Goal: Complete application form

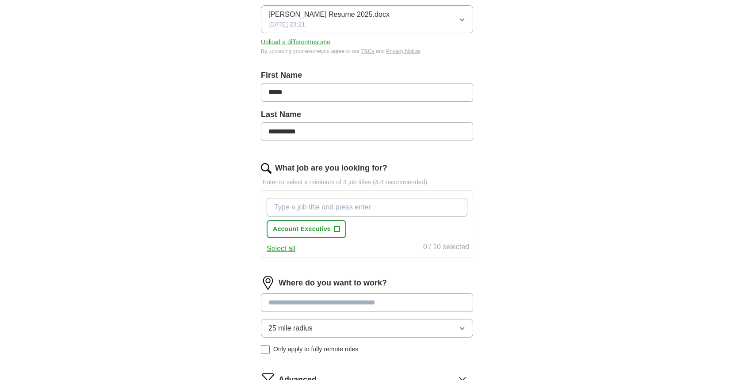
scroll to position [152, 0]
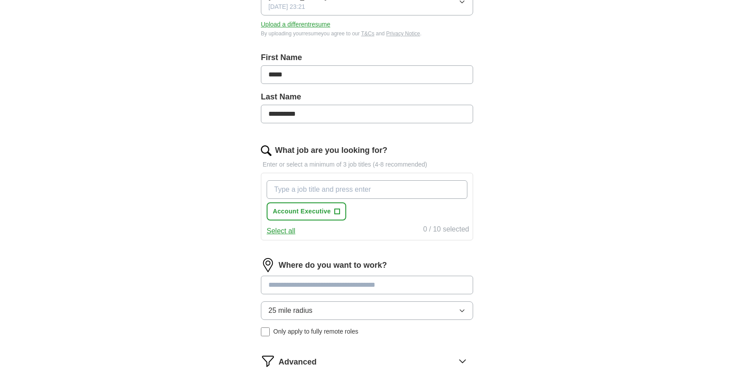
click at [410, 190] on input "What job are you looking for?" at bounding box center [366, 189] width 201 height 19
type input "S"
click at [370, 192] on input "Key Account" at bounding box center [366, 189] width 201 height 19
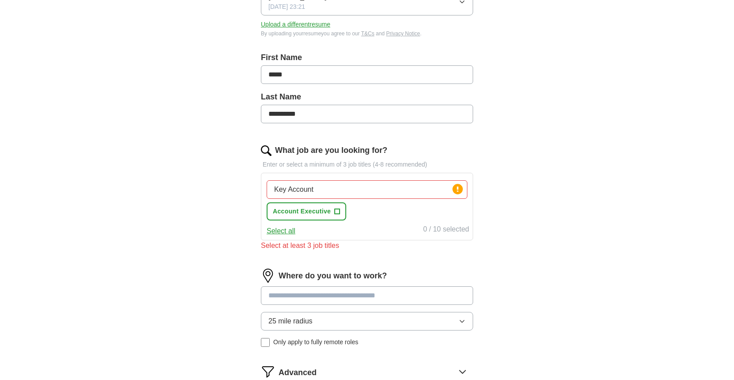
click at [281, 232] on button "Select all" at bounding box center [280, 231] width 29 height 11
click at [369, 198] on input "Key Account" at bounding box center [366, 189] width 201 height 19
click at [357, 192] on input "Key Account" at bounding box center [366, 189] width 201 height 19
click at [319, 217] on button "Account Executive ✓ ×" at bounding box center [306, 211] width 80 height 18
click at [317, 212] on span "Account Executive" at bounding box center [302, 211] width 58 height 9
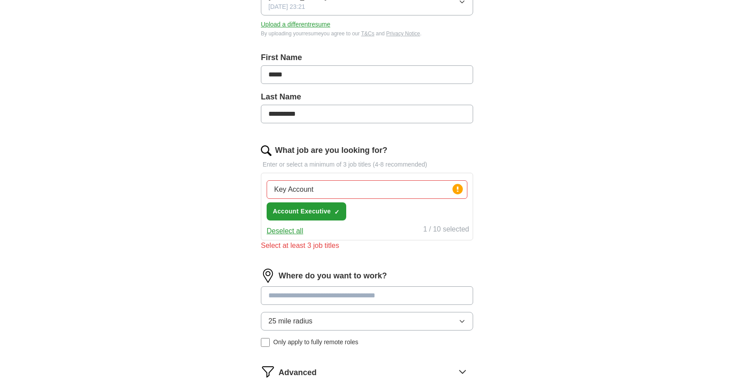
click at [318, 190] on input "Key Account" at bounding box center [366, 189] width 201 height 19
type input "Key"
click at [371, 254] on div "What job are you looking for? Enter or select a minimum of 3 job titles (4-8 re…" at bounding box center [367, 202] width 212 height 114
click at [483, 198] on div "**********" at bounding box center [366, 183] width 283 height 518
click at [362, 183] on input "Key" at bounding box center [366, 189] width 201 height 19
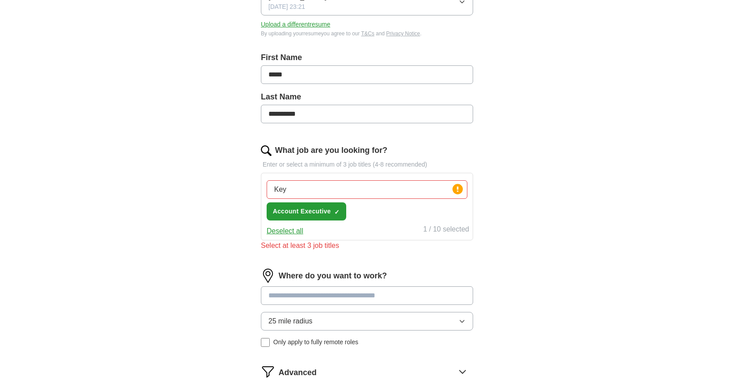
click at [362, 183] on input "Key" at bounding box center [366, 189] width 201 height 19
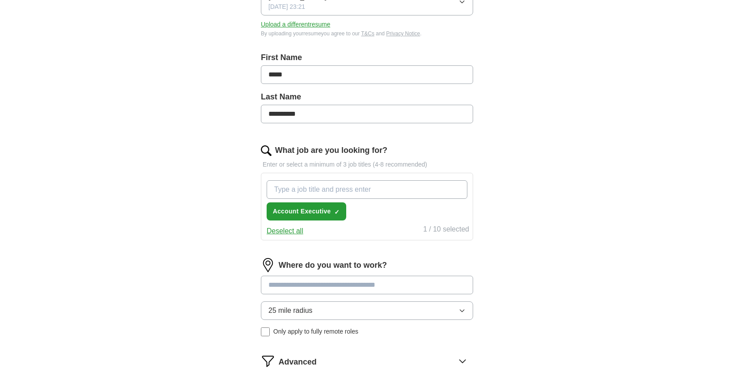
click at [352, 190] on input "What job are you looking for?" at bounding box center [366, 189] width 201 height 19
type input "a"
type input "Medical sales"
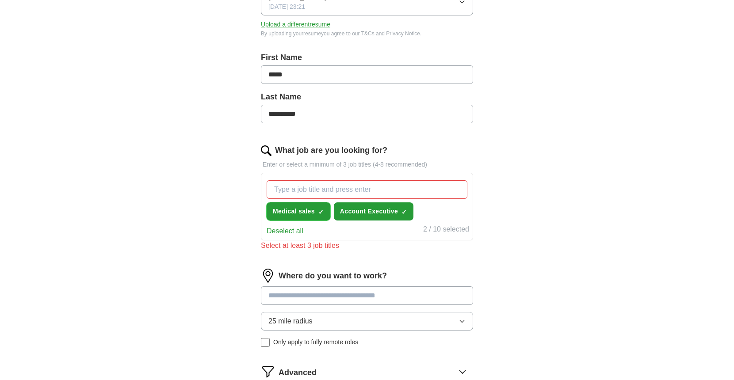
click at [0, 0] on span "×" at bounding box center [0, 0] width 0 height 0
click at [322, 194] on input "What job are you looking for?" at bounding box center [366, 189] width 201 height 19
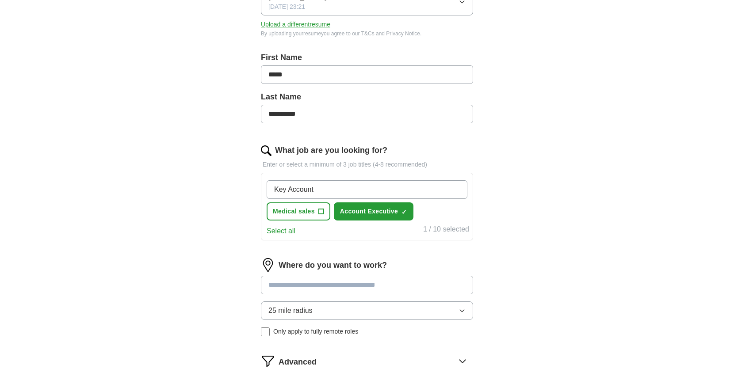
type input "Key Account"
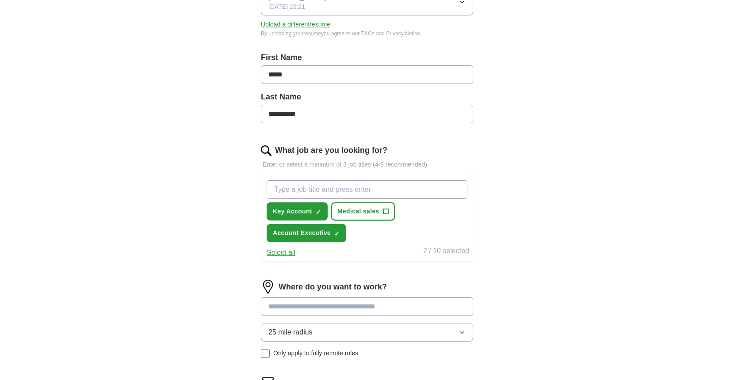
click at [387, 214] on span "+" at bounding box center [385, 211] width 5 height 7
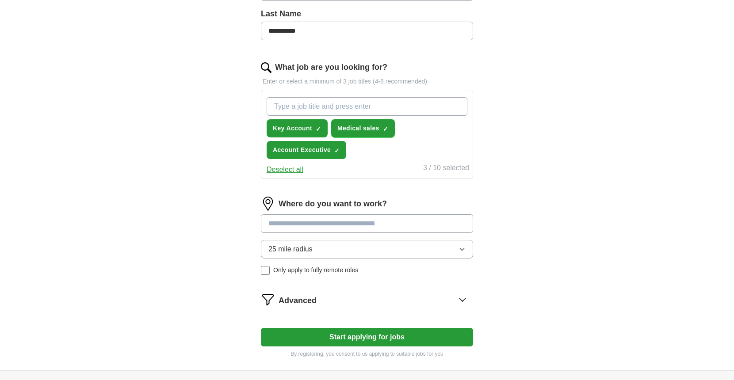
scroll to position [236, 0]
click at [385, 228] on input at bounding box center [367, 223] width 212 height 19
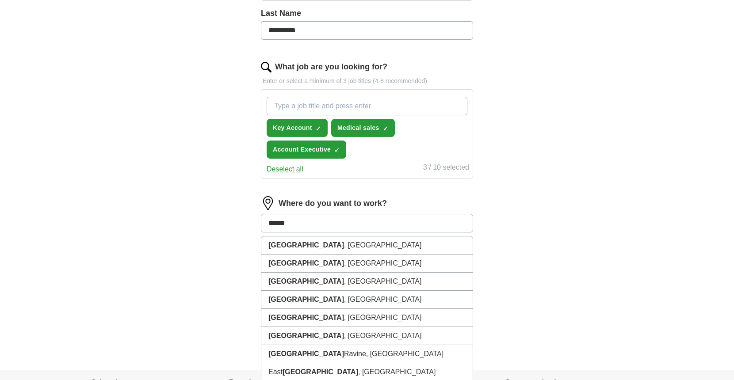
type input "******"
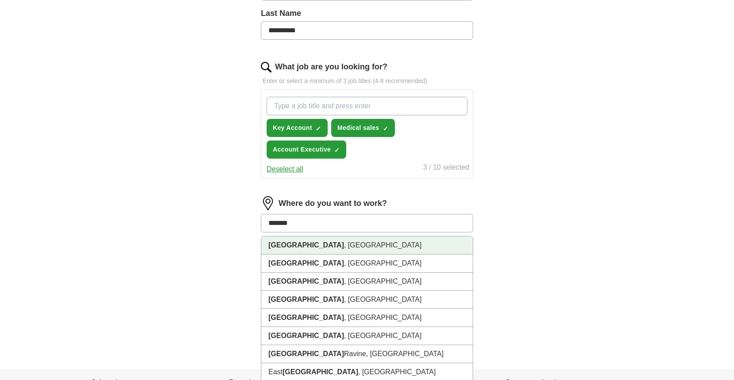
click at [359, 248] on li "[GEOGRAPHIC_DATA] , [GEOGRAPHIC_DATA]" at bounding box center [366, 245] width 211 height 18
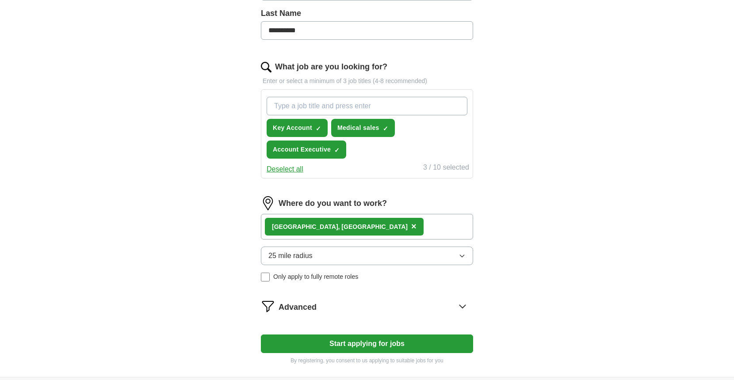
click at [354, 345] on button "Start applying for jobs" at bounding box center [367, 344] width 212 height 19
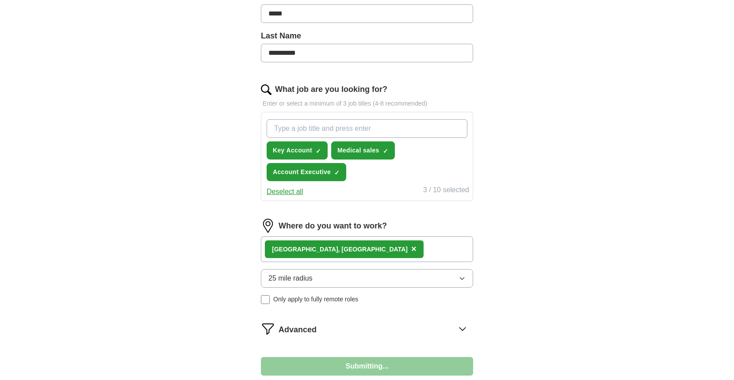
select select "**"
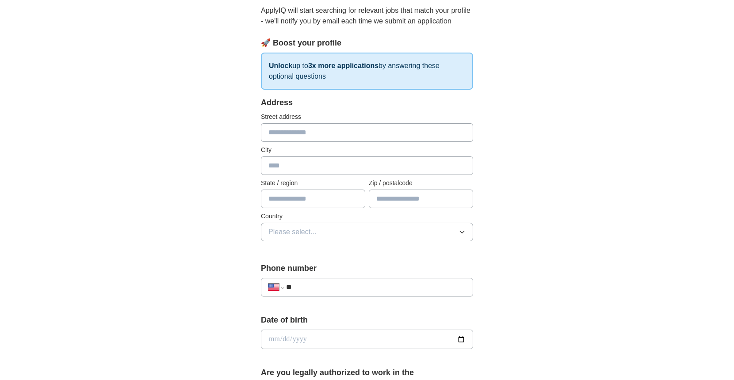
scroll to position [98, 0]
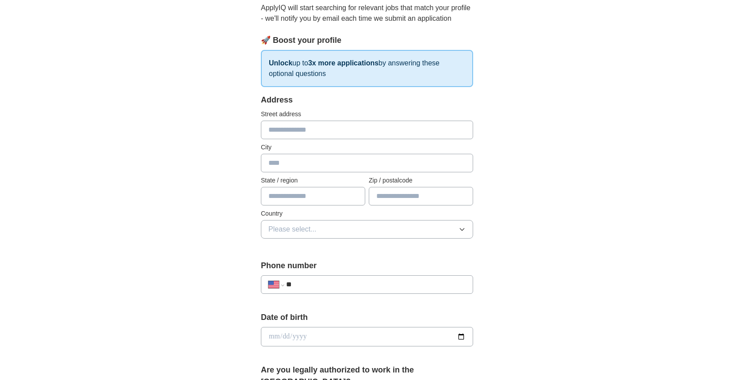
click at [360, 127] on input "text" at bounding box center [367, 130] width 212 height 19
type input "**********"
type input "******"
type input "**"
type input "**********"
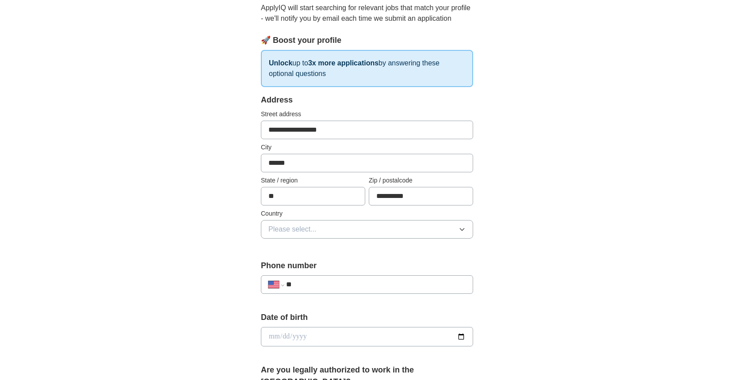
click at [299, 163] on input "******" at bounding box center [367, 163] width 212 height 19
type input "******"
click at [422, 249] on div "**********" at bounding box center [367, 171] width 212 height 155
click at [400, 235] on button "Please select..." at bounding box center [367, 229] width 212 height 19
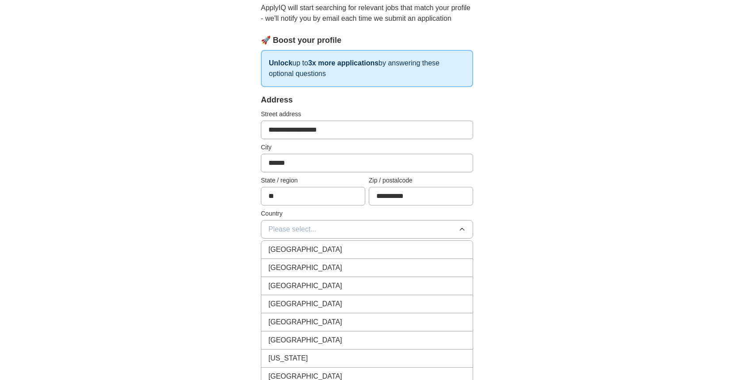
click at [361, 264] on div "[GEOGRAPHIC_DATA]" at bounding box center [366, 268] width 197 height 11
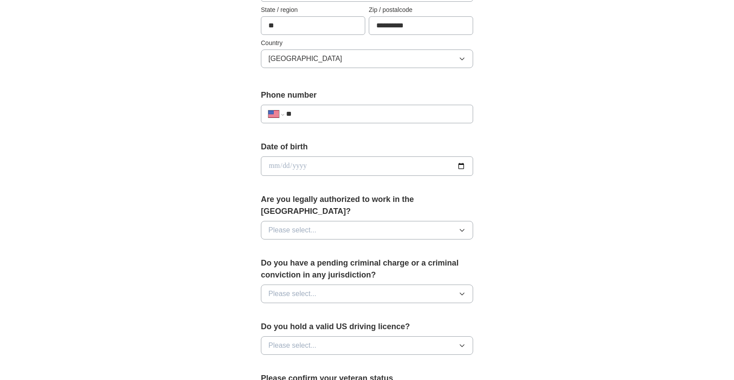
scroll to position [285, 0]
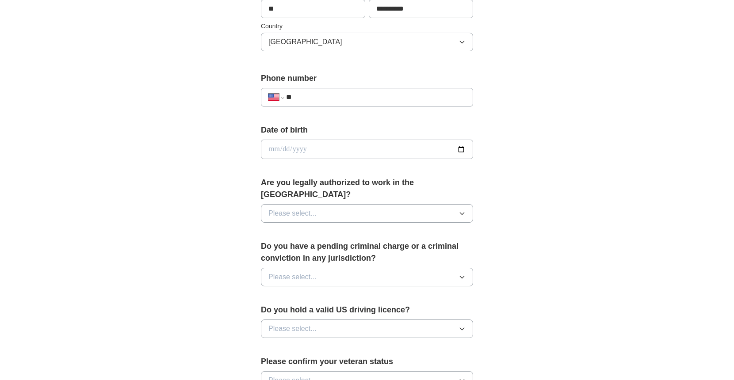
click at [421, 204] on button "Please select..." at bounding box center [367, 213] width 212 height 19
click at [364, 228] on div "Yes" at bounding box center [366, 233] width 197 height 11
click at [359, 268] on button "Please select..." at bounding box center [367, 277] width 212 height 19
click at [346, 310] on div "No" at bounding box center [366, 315] width 197 height 11
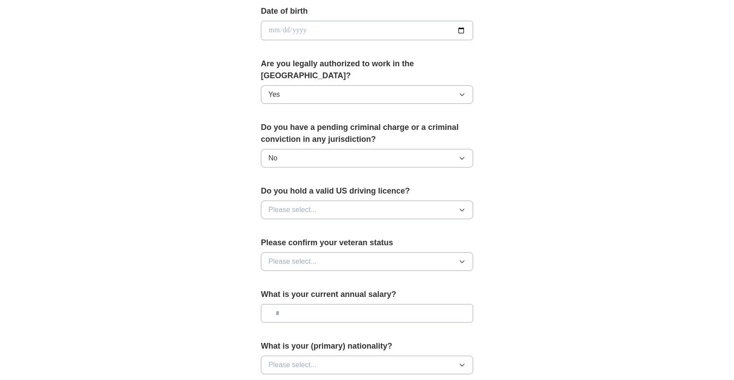
scroll to position [404, 0]
click at [434, 201] on button "Please select..." at bounding box center [367, 210] width 212 height 19
click at [411, 225] on div "Yes" at bounding box center [366, 230] width 197 height 11
click at [396, 253] on button "Please select..." at bounding box center [367, 262] width 212 height 19
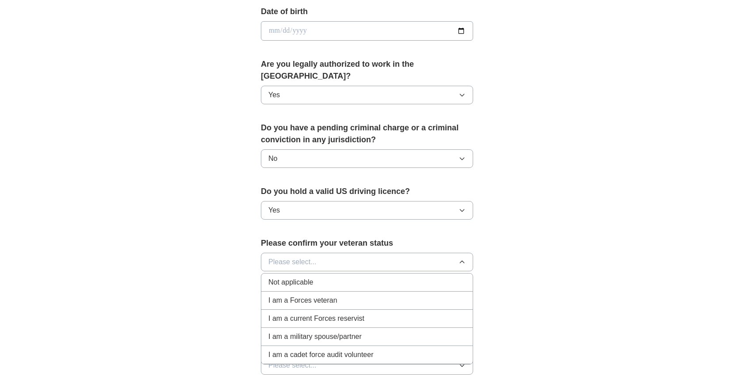
click at [389, 277] on div "Not applicable" at bounding box center [366, 282] width 197 height 11
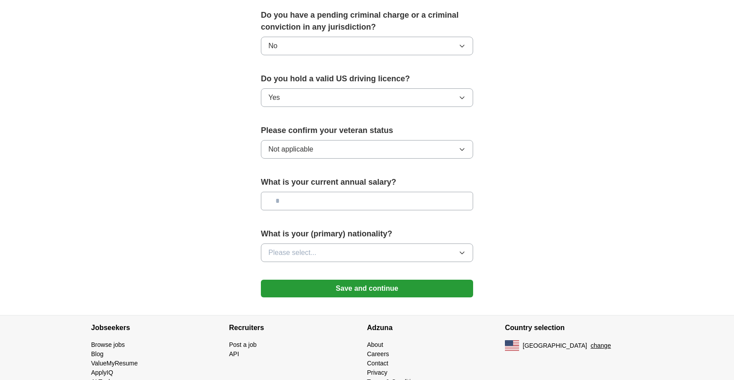
scroll to position [518, 0]
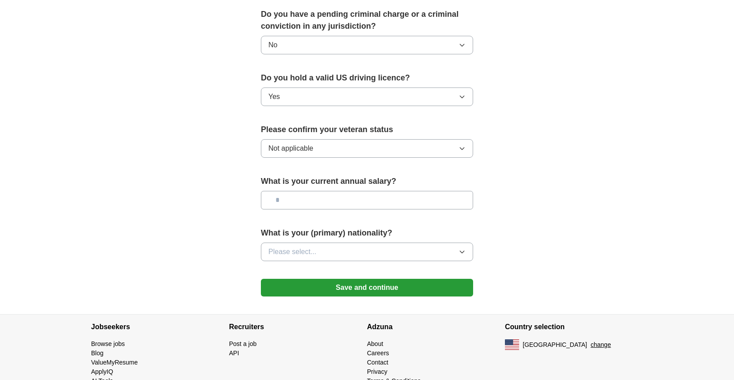
click at [368, 243] on button "Please select..." at bounding box center [367, 252] width 212 height 19
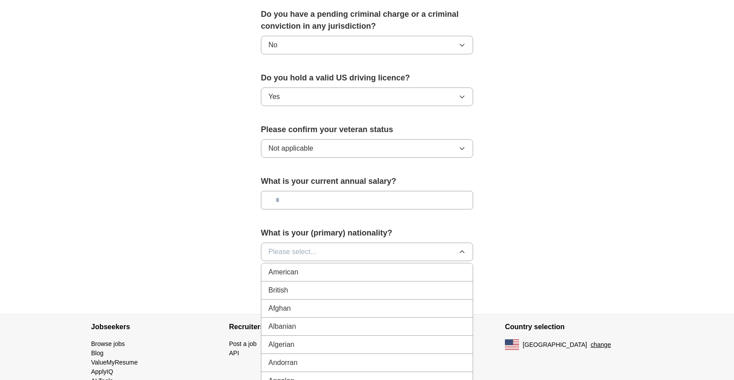
click at [356, 267] on div "American" at bounding box center [366, 272] width 197 height 11
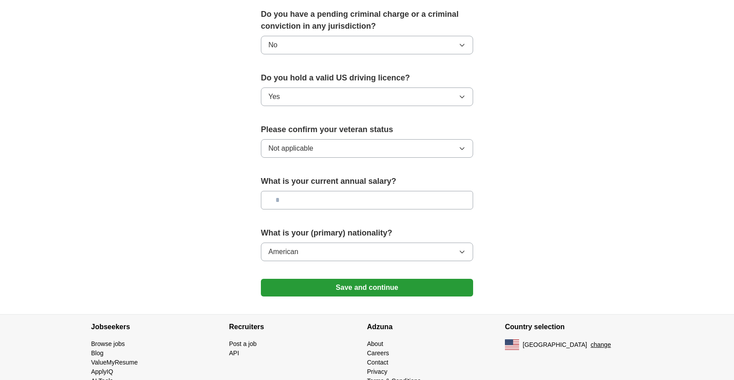
click at [365, 279] on button "Save and continue" at bounding box center [367, 288] width 212 height 18
